Goal: Task Accomplishment & Management: Manage account settings

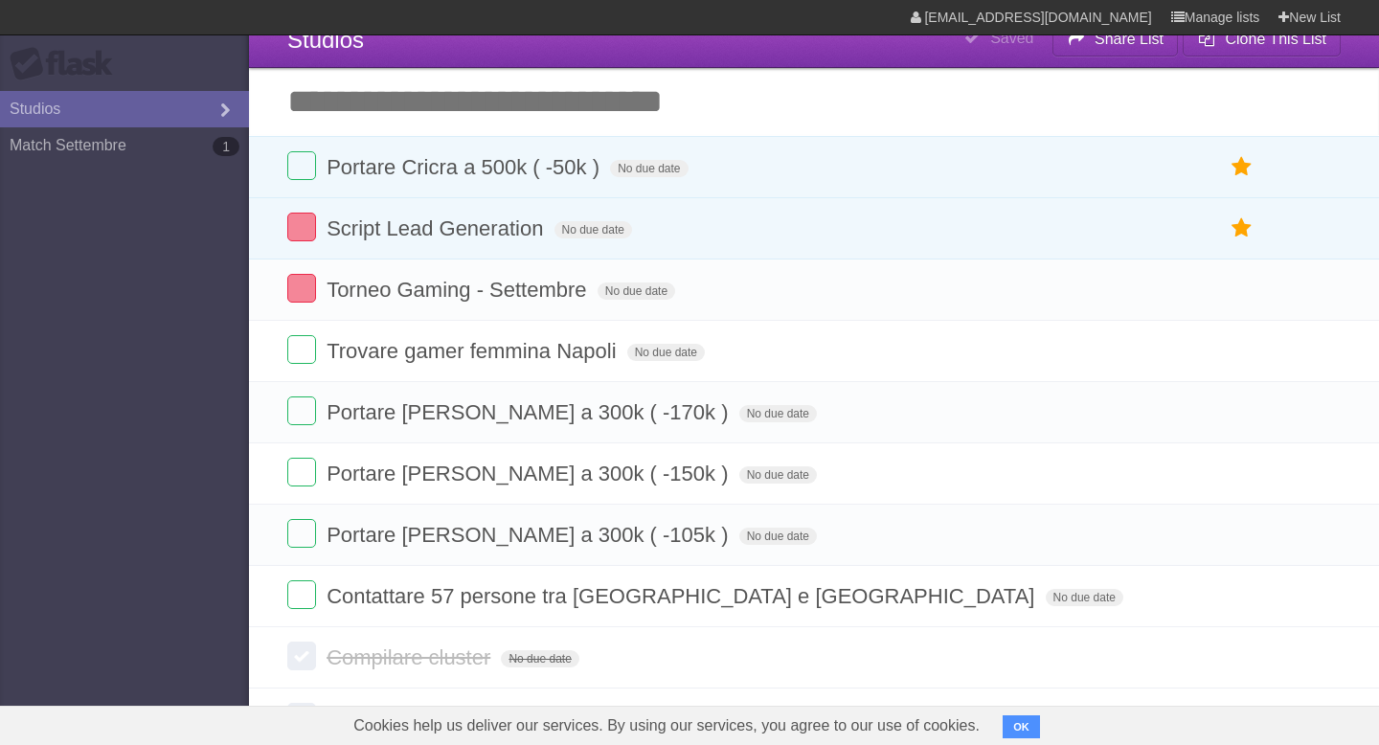
scroll to position [23, 0]
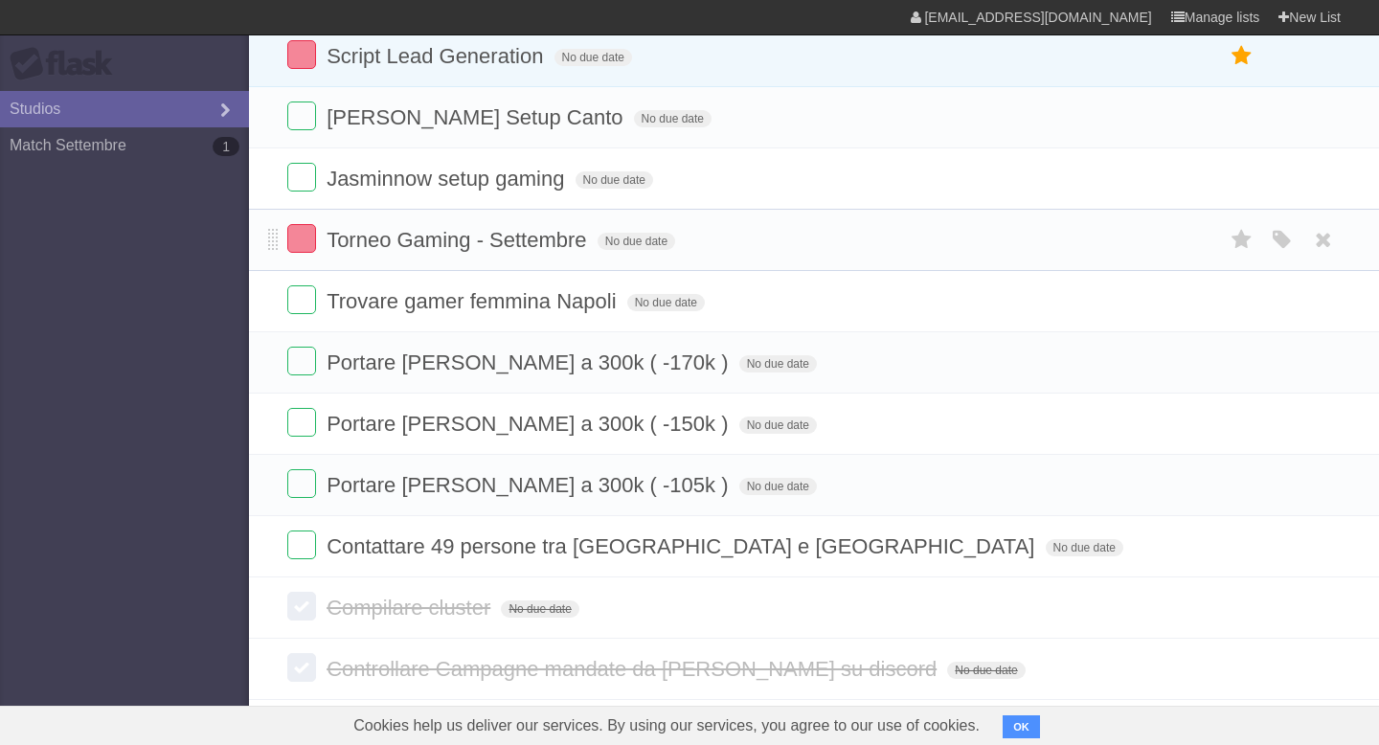
scroll to position [203, 0]
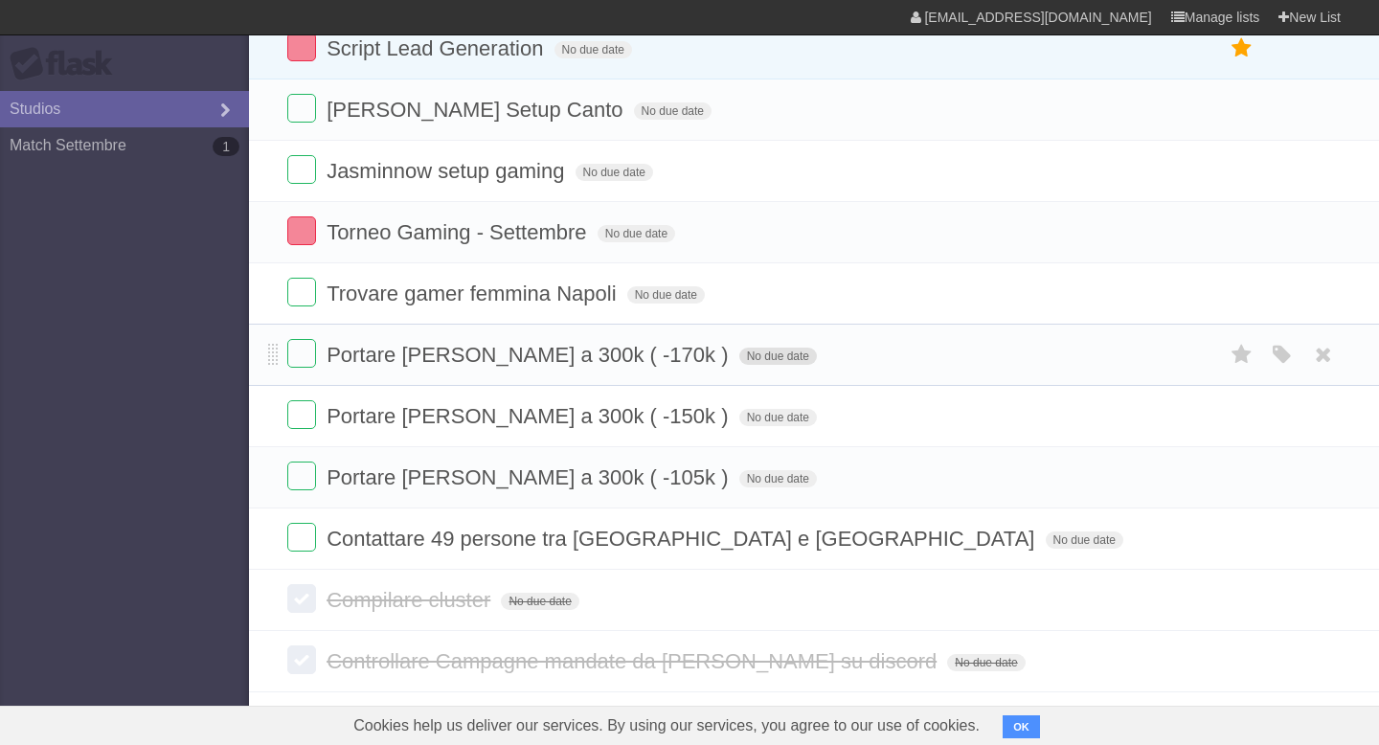
click at [739, 359] on span "No due date" at bounding box center [778, 356] width 78 height 17
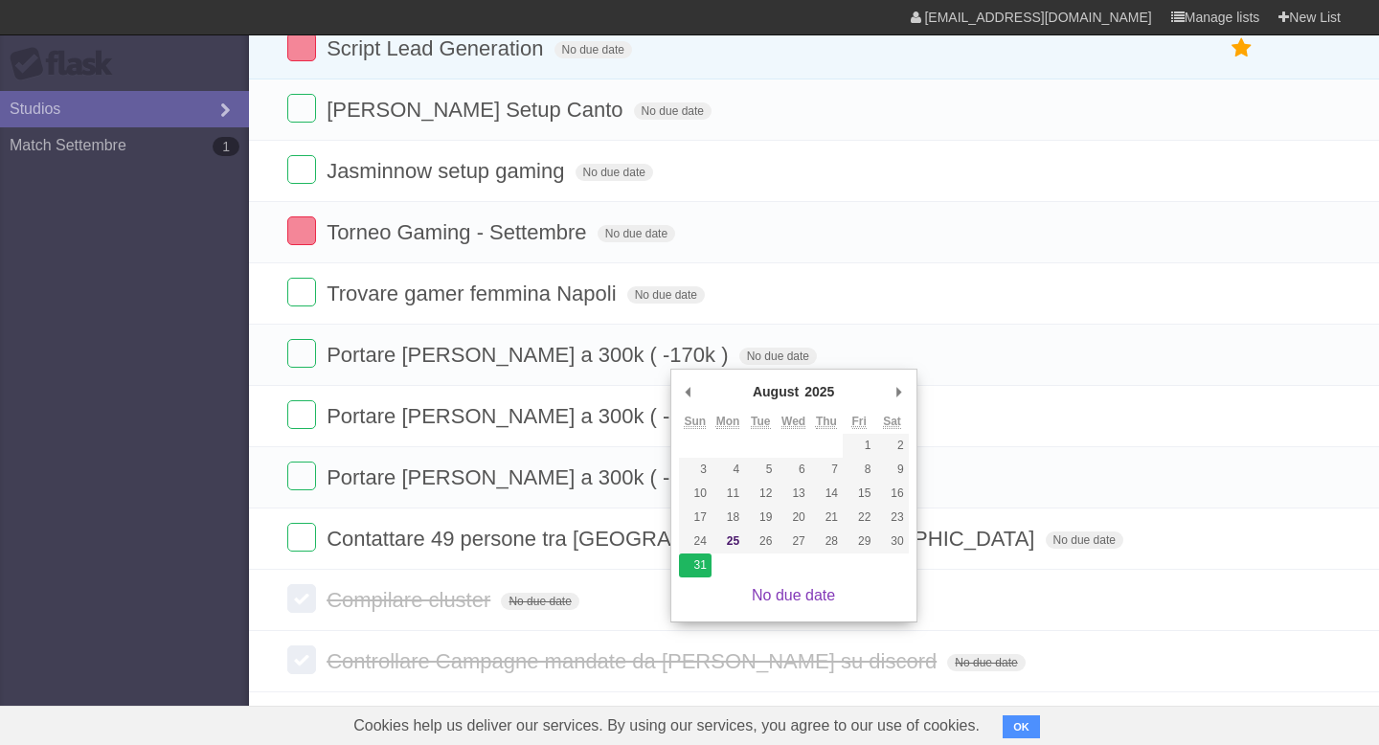
type span "Sun Aug 31 2025"
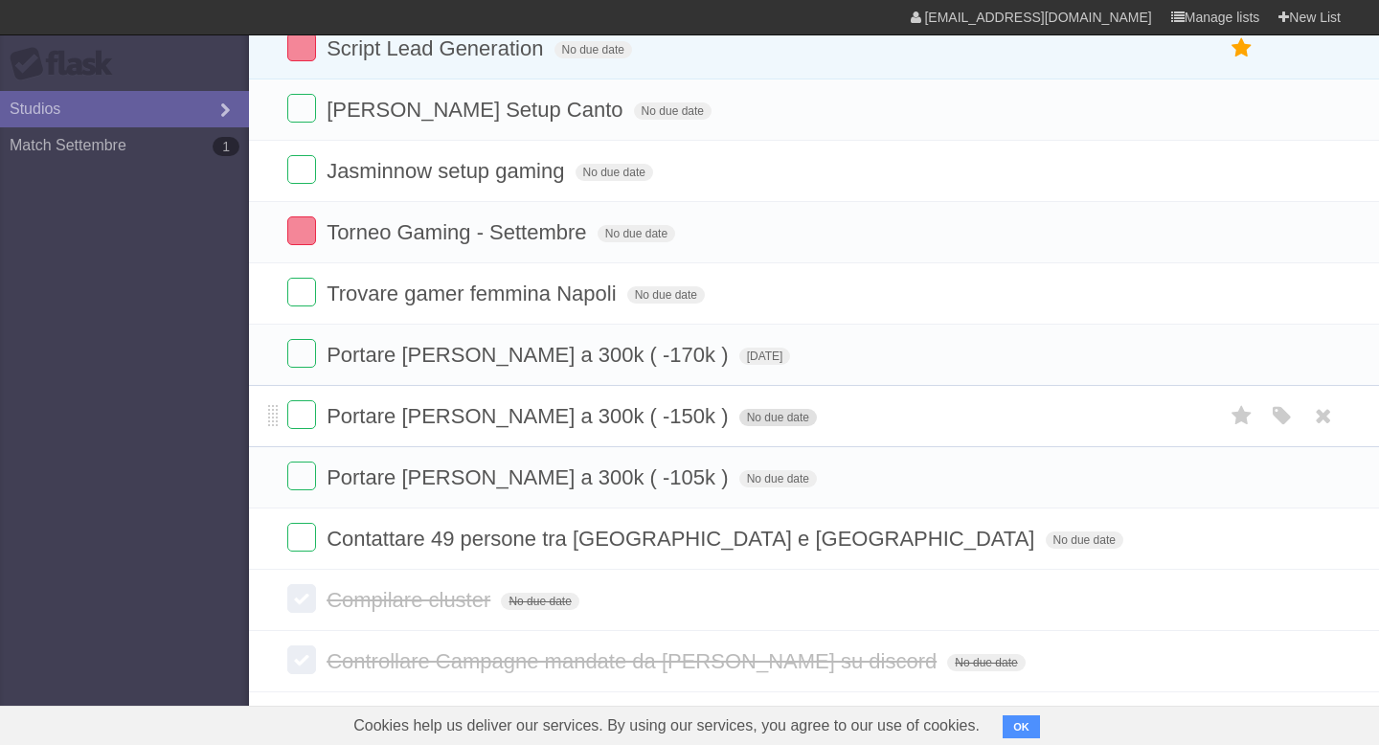
click at [739, 421] on span "No due date" at bounding box center [778, 417] width 78 height 17
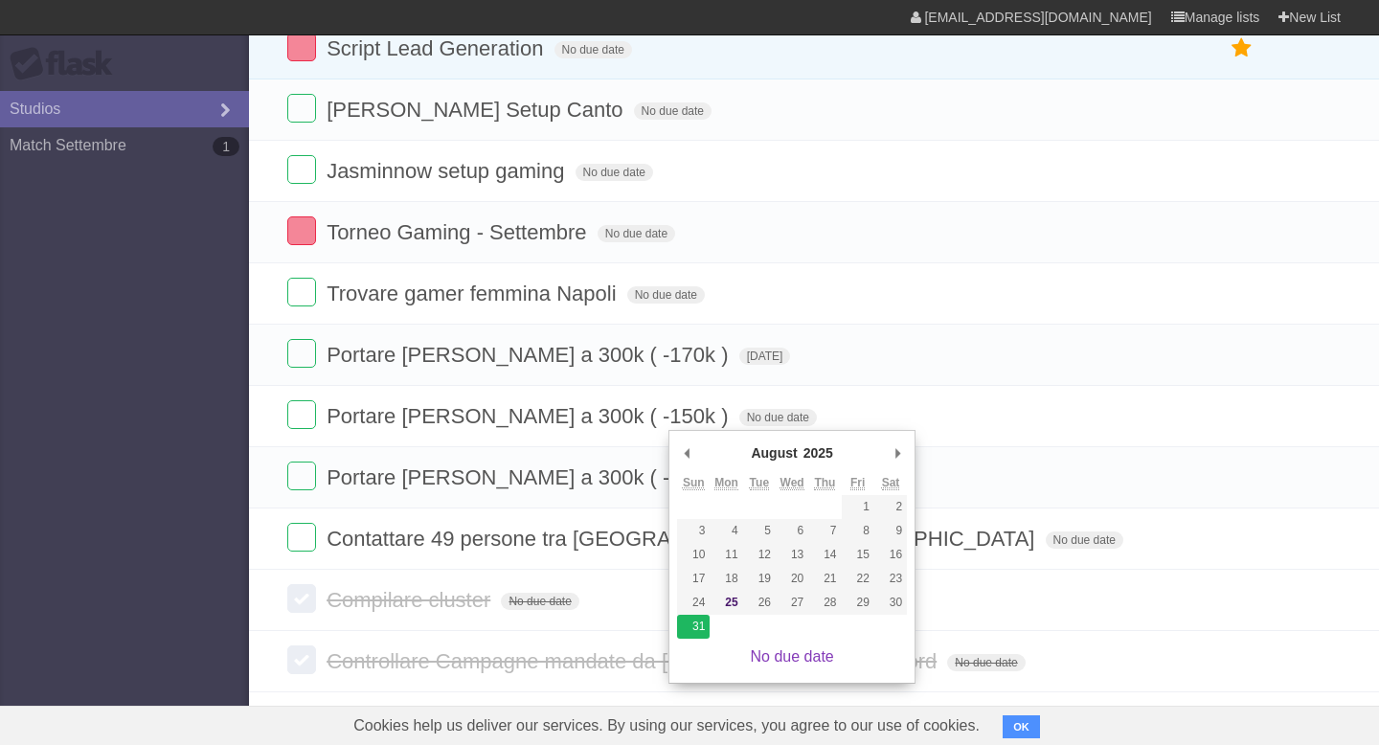
type span "Sun Aug 31 2025"
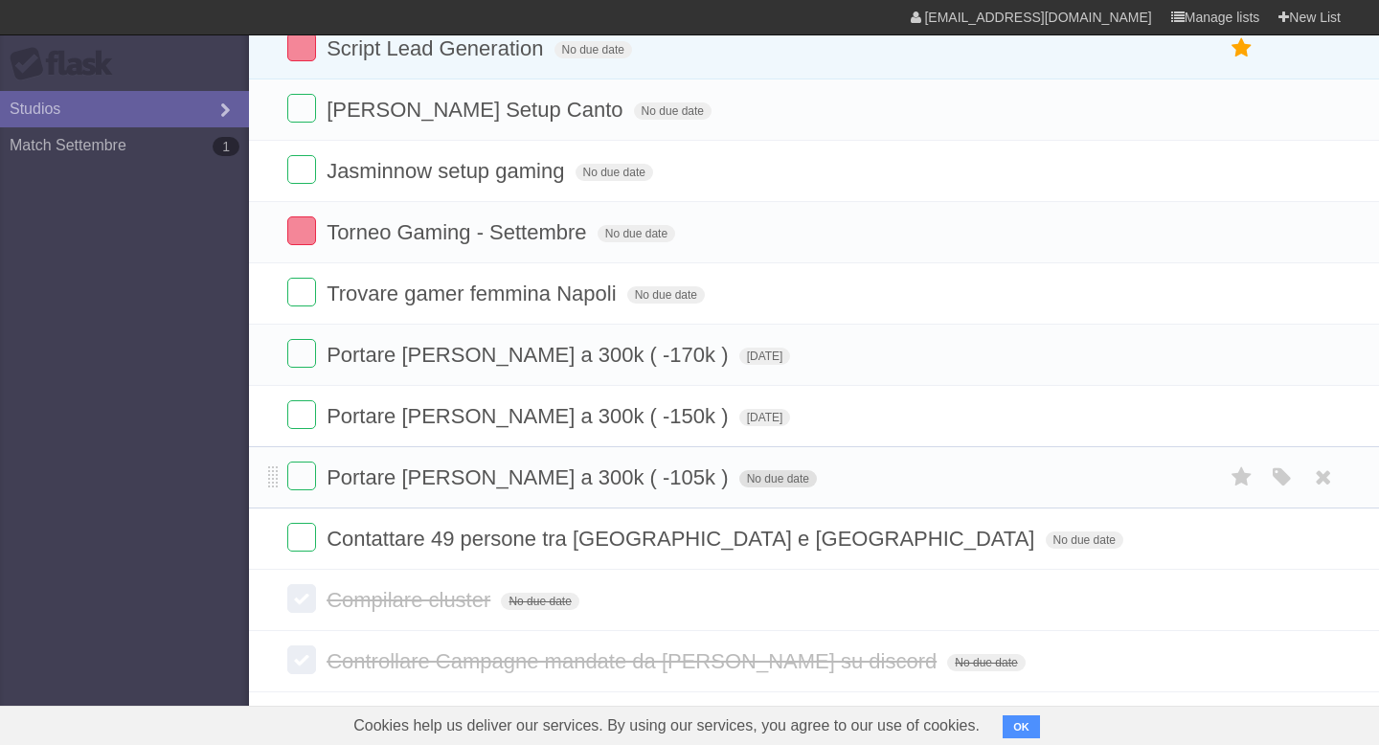
click at [739, 484] on span "No due date" at bounding box center [778, 478] width 78 height 17
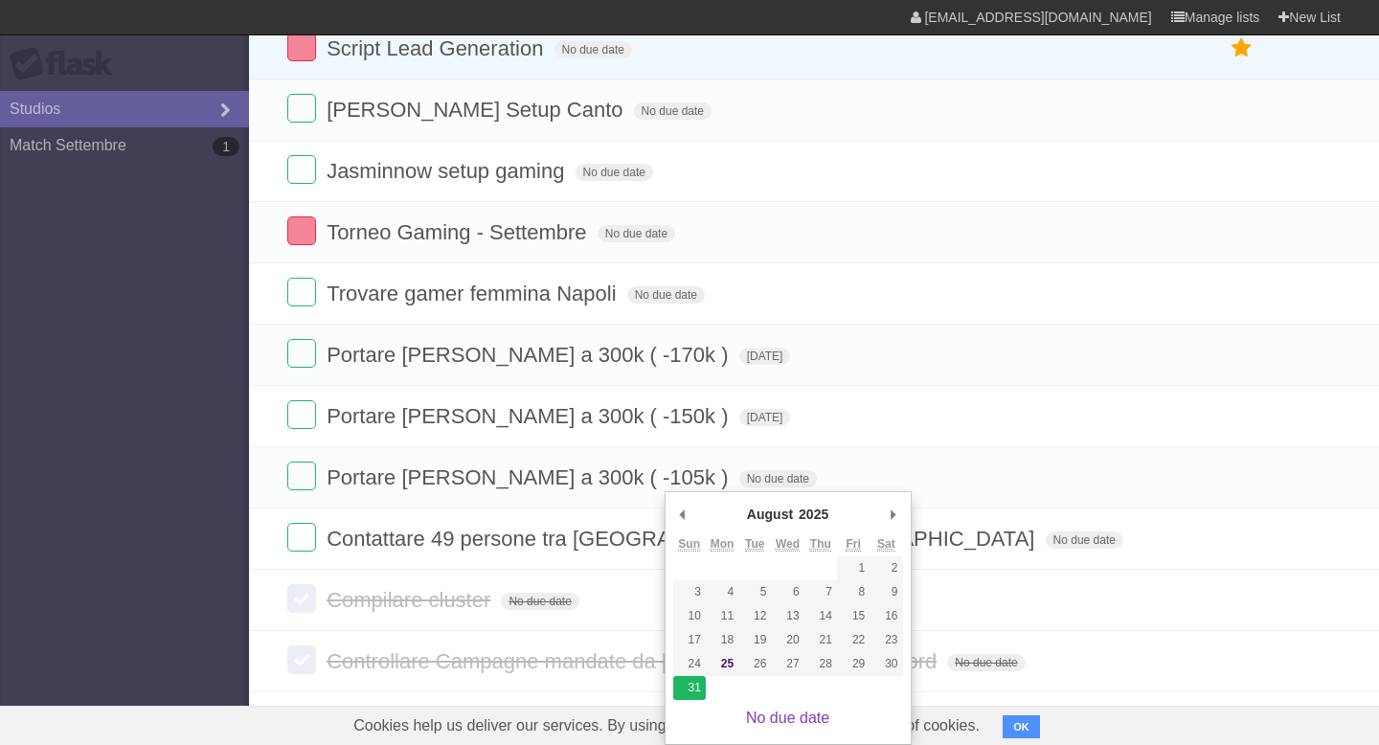
type span "Sun Aug 31 2025"
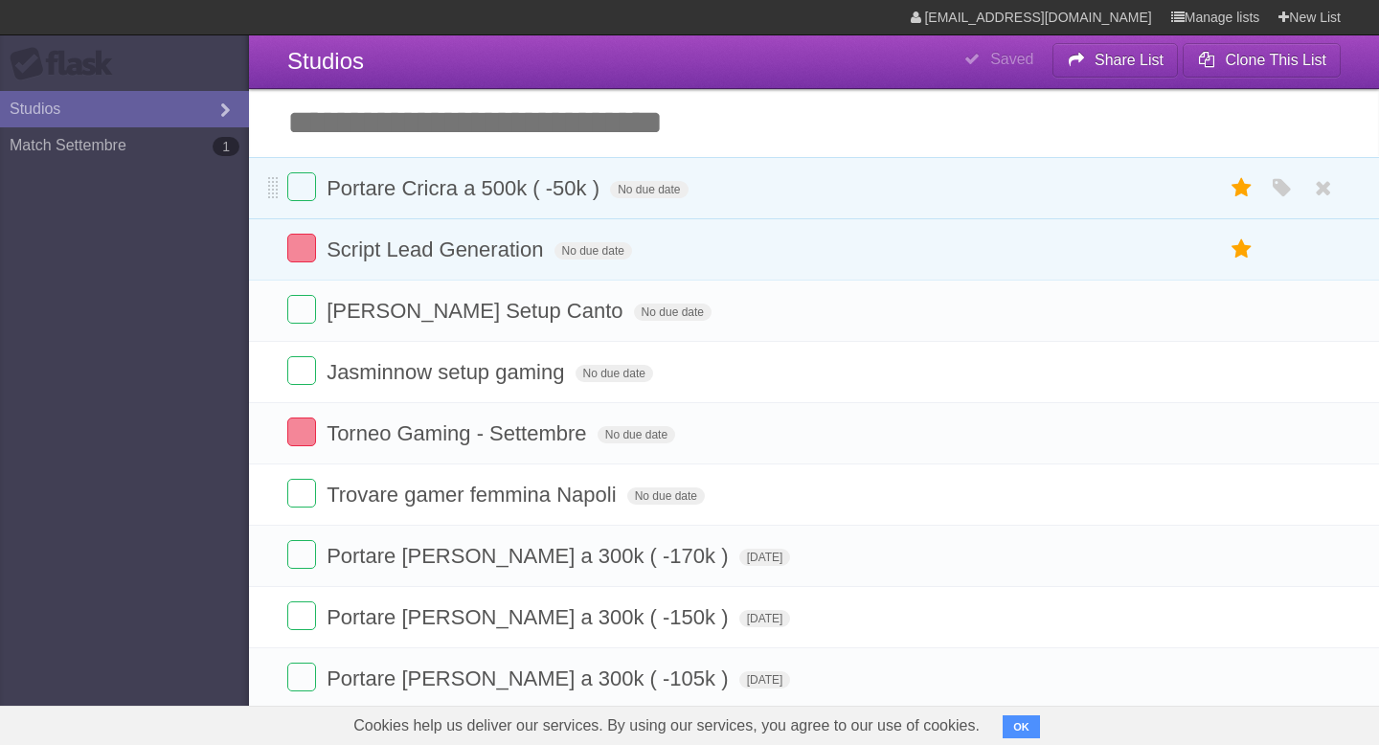
scroll to position [0, 0]
